Goal: Find specific page/section: Find specific page/section

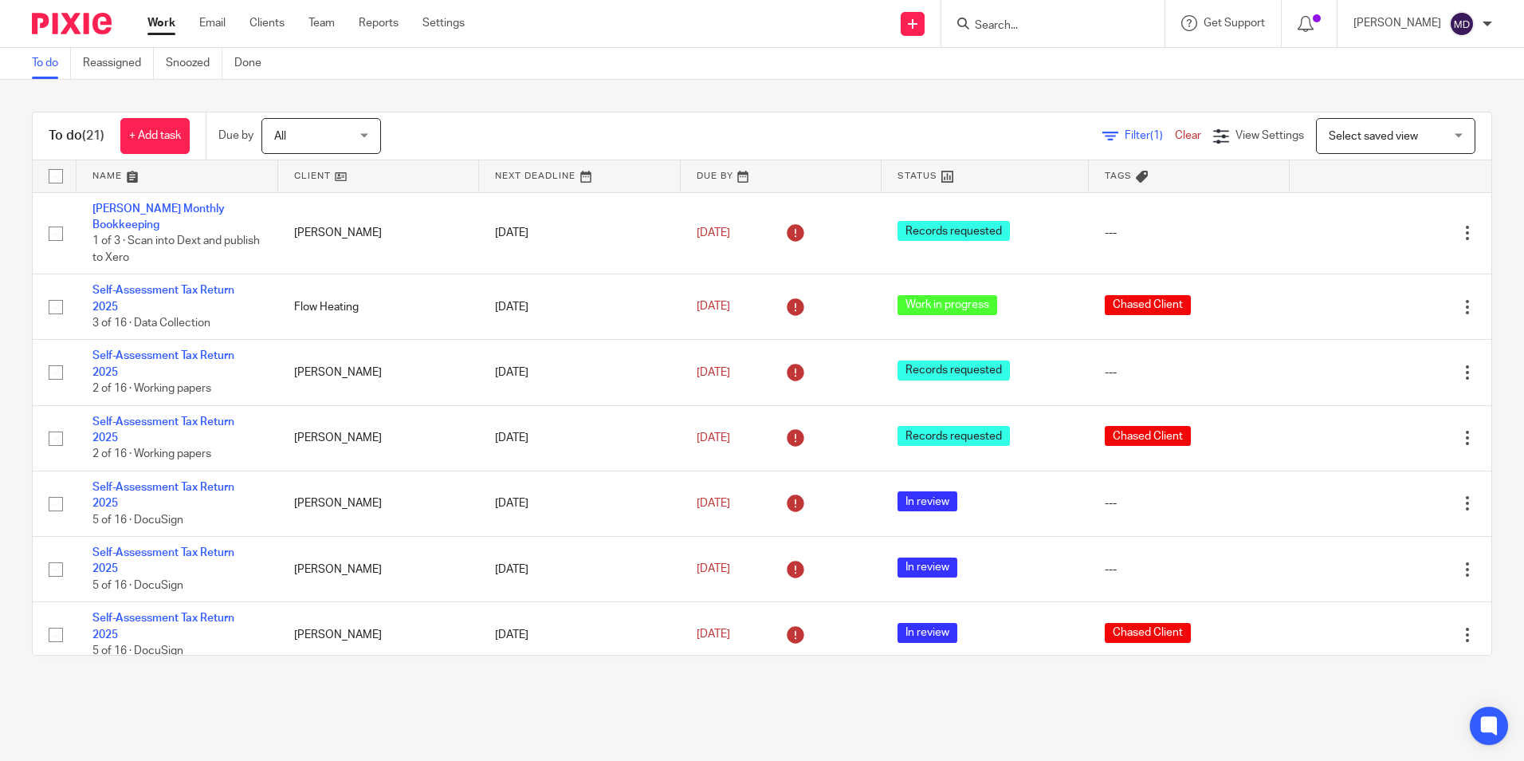
click at [992, 32] on input "Search" at bounding box center [1044, 26] width 143 height 14
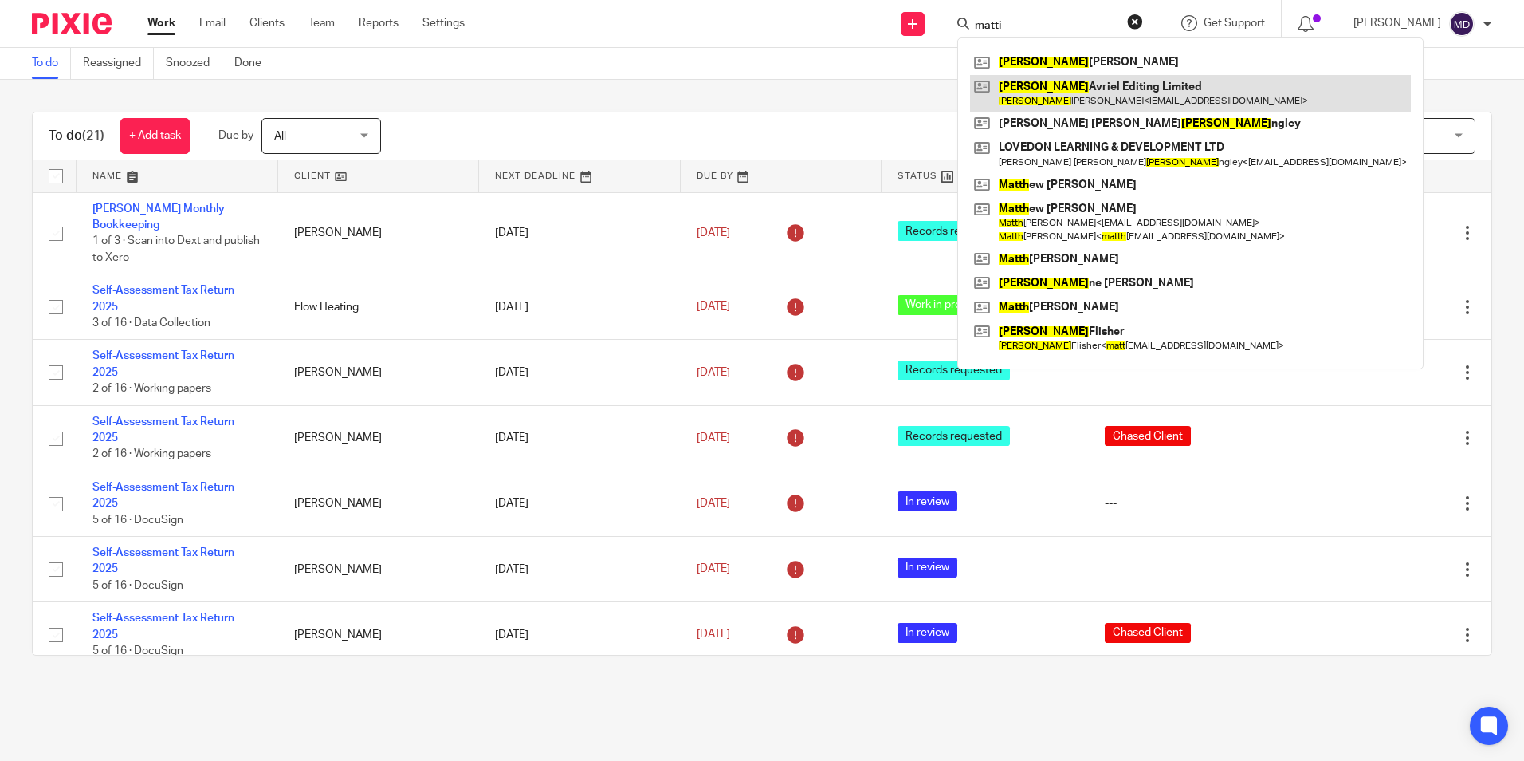
type input "matti"
click at [1047, 104] on link at bounding box center [1190, 93] width 441 height 37
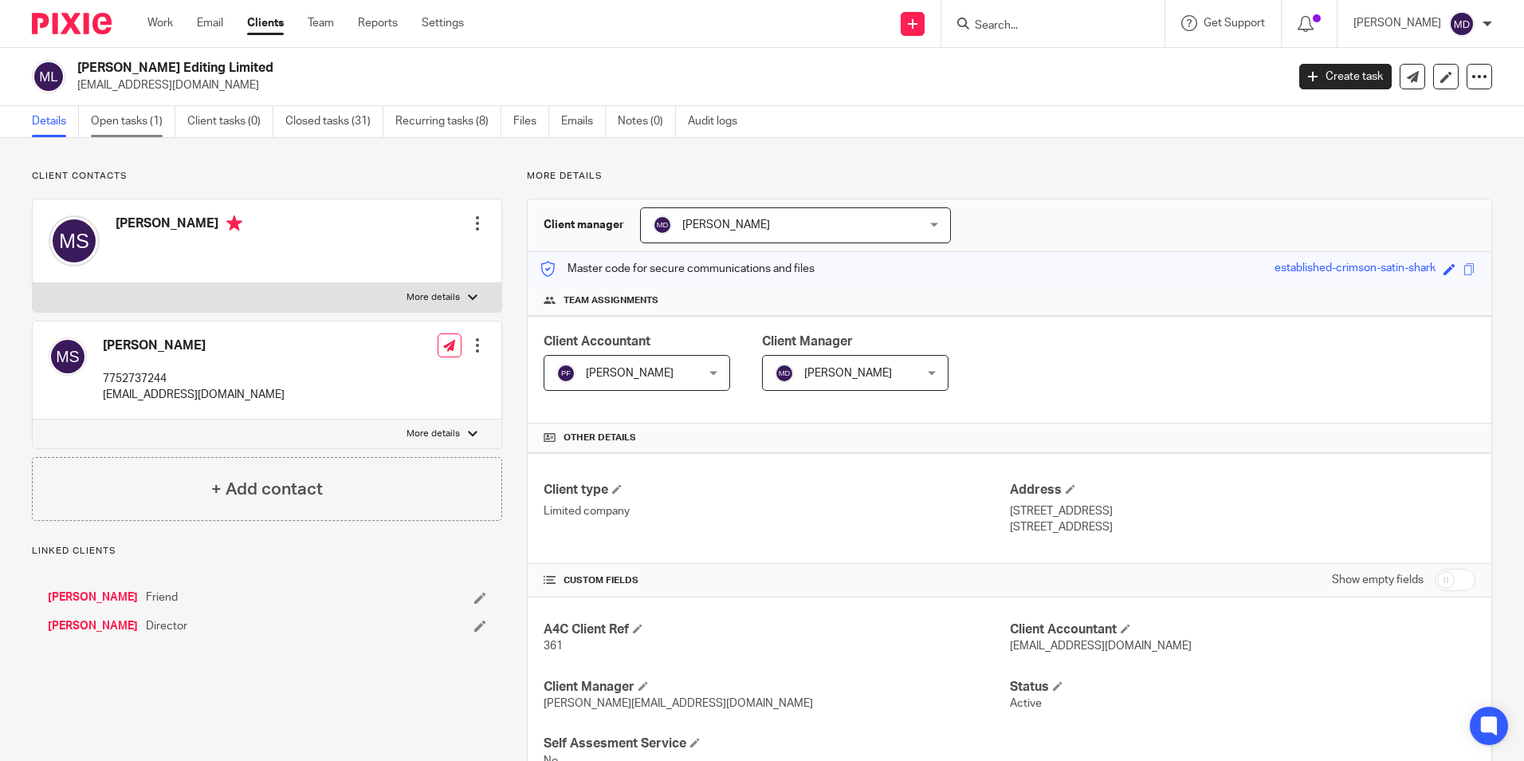
click at [127, 130] on link "Open tasks (1)" at bounding box center [133, 121] width 85 height 31
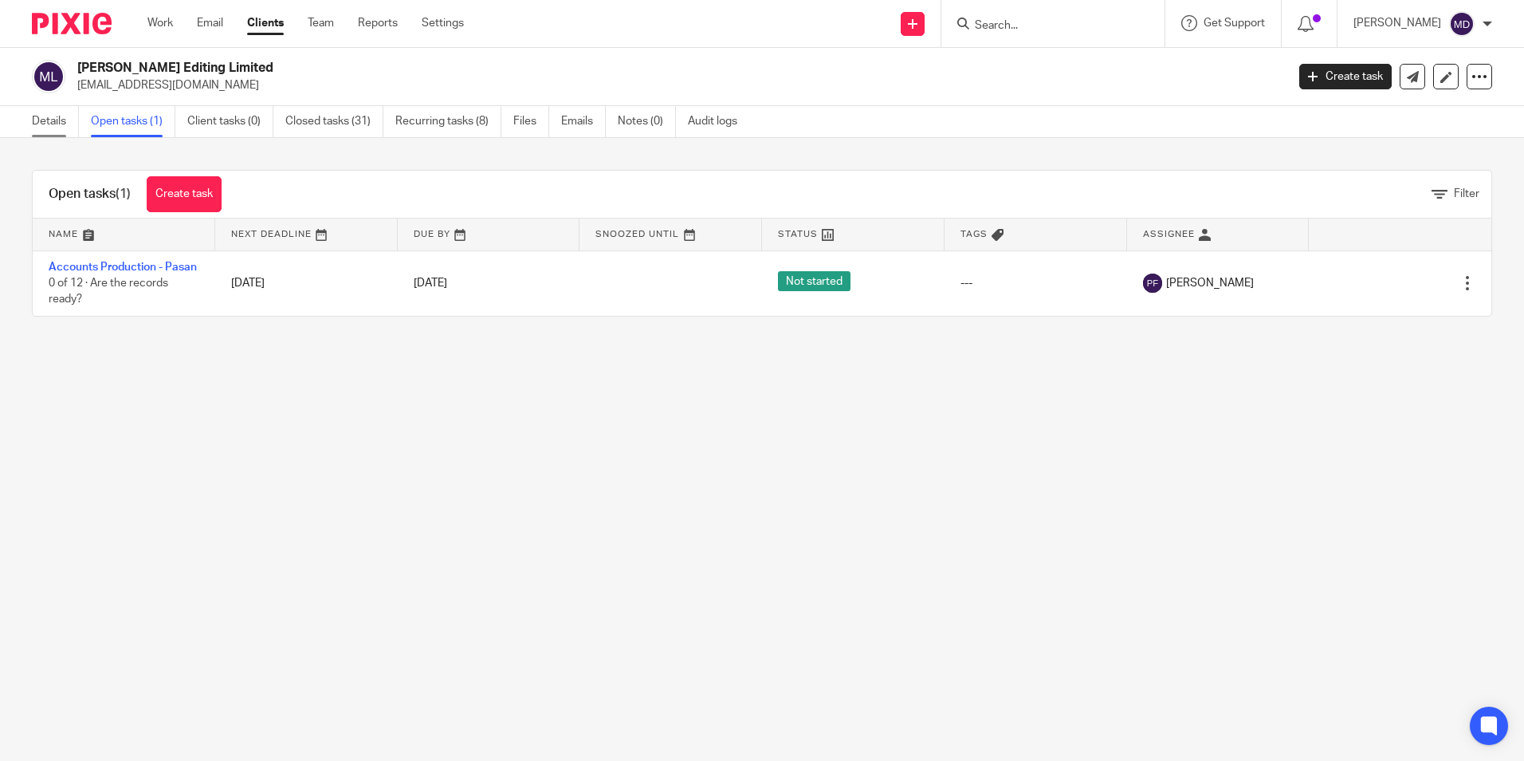
click at [51, 120] on link "Details" at bounding box center [55, 121] width 47 height 31
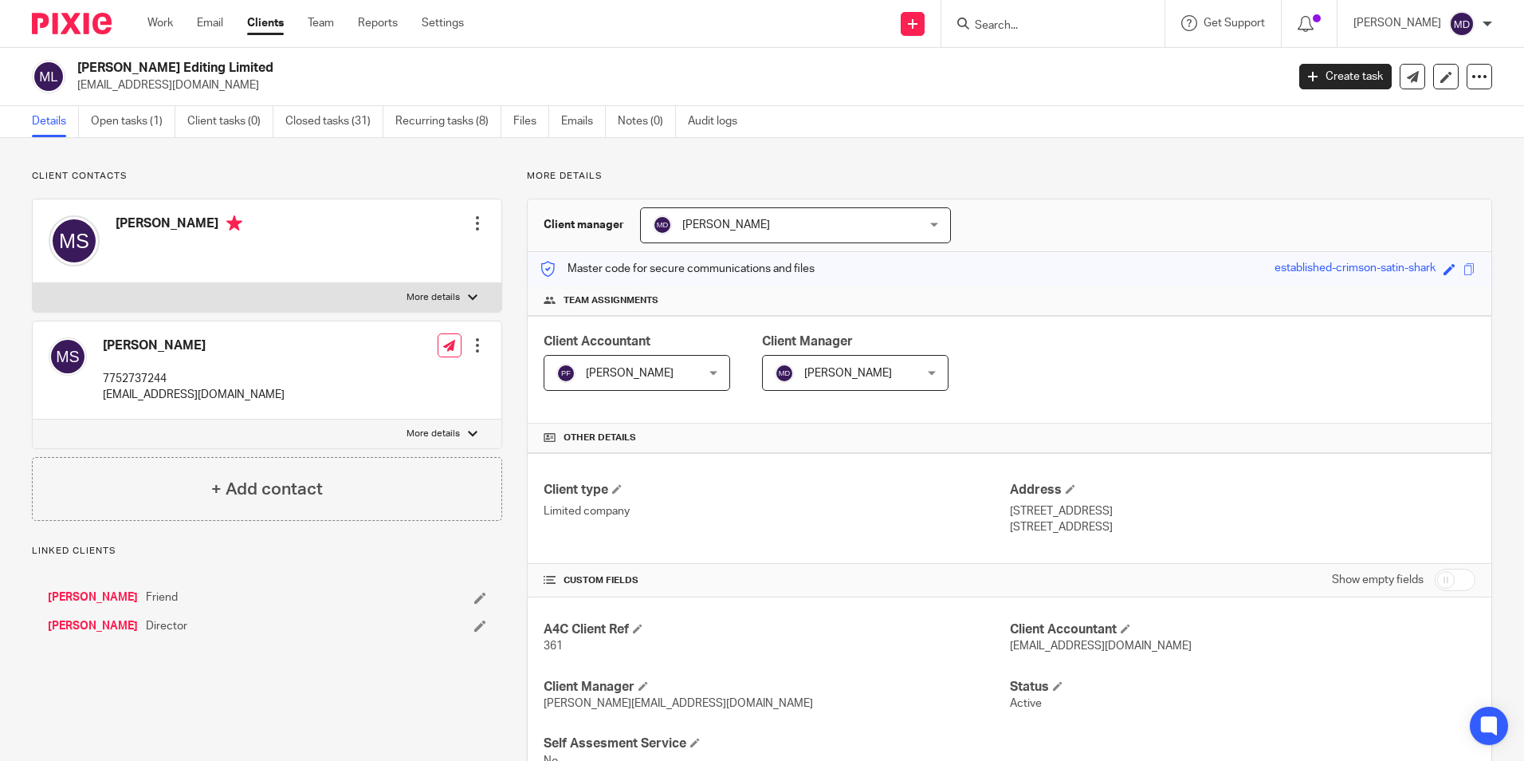
click at [101, 627] on link "[PERSON_NAME]" at bounding box center [93, 626] width 90 height 16
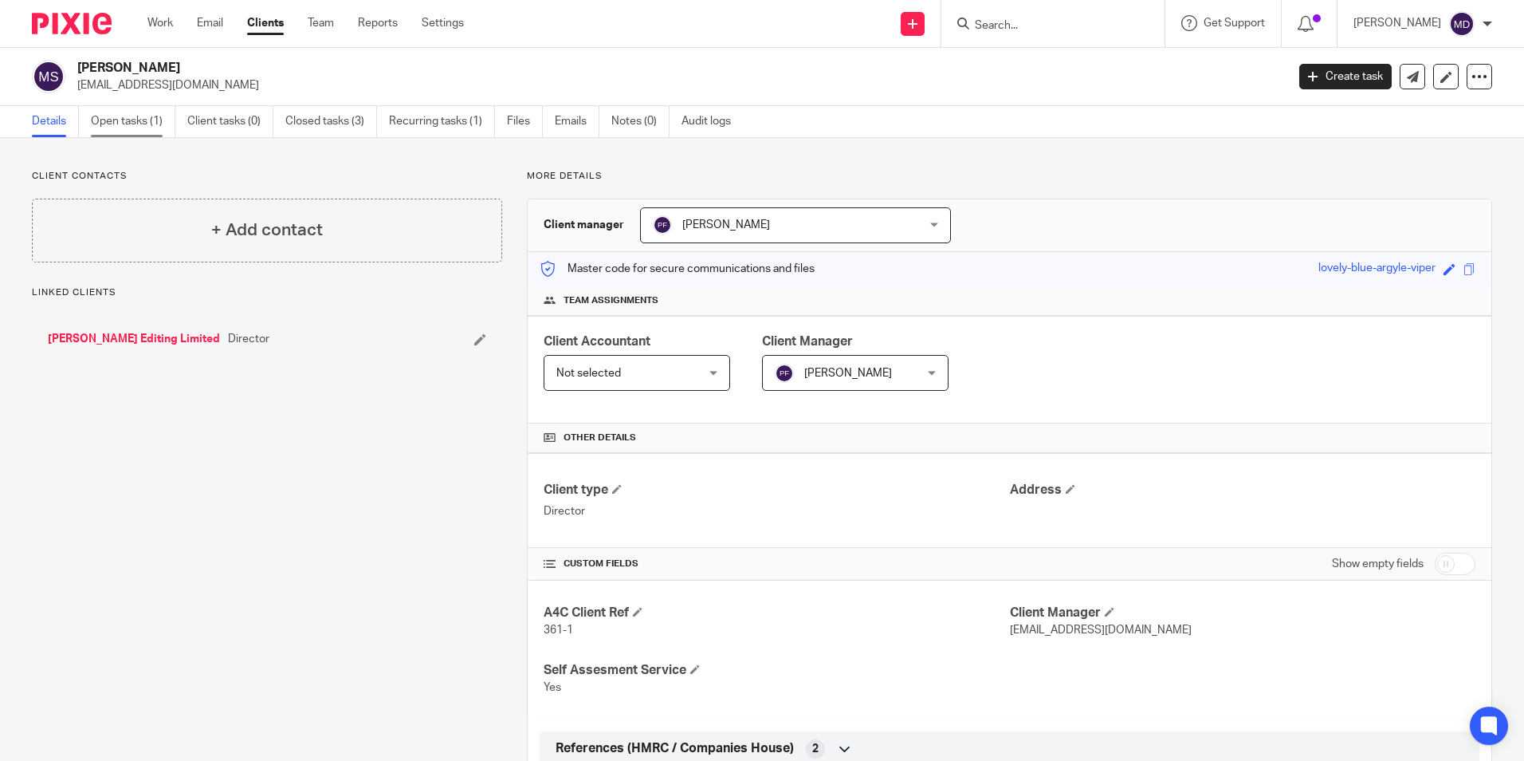
click at [153, 122] on link "Open tasks (1)" at bounding box center [133, 121] width 85 height 31
